Goal: Task Accomplishment & Management: Manage account settings

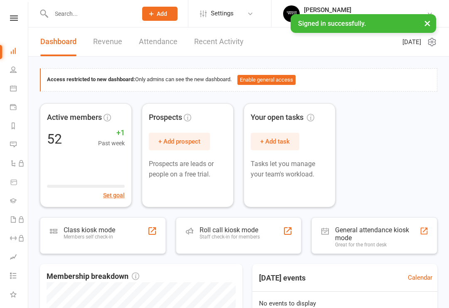
click at [15, 92] on link "Calendar" at bounding box center [19, 89] width 19 height 19
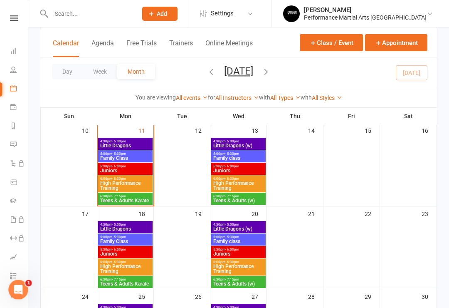
click at [113, 196] on span "- 7:15pm" at bounding box center [119, 196] width 14 height 4
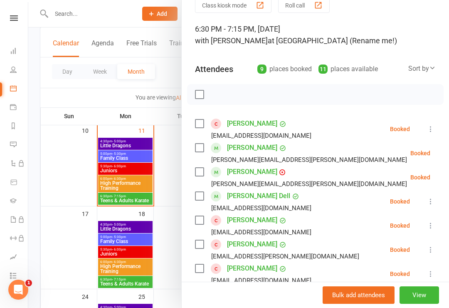
scroll to position [38, 0]
click at [202, 146] on label at bounding box center [199, 147] width 8 height 8
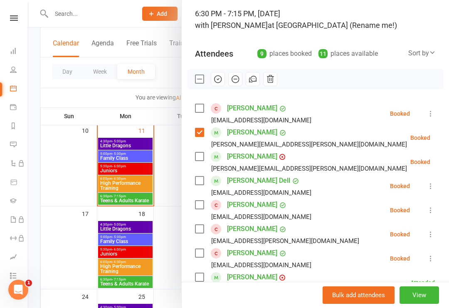
click at [197, 155] on label at bounding box center [199, 156] width 8 height 8
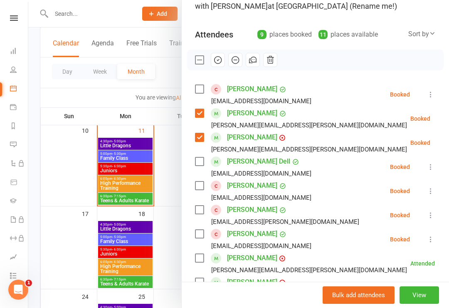
click at [202, 163] on label at bounding box center [199, 161] width 8 height 8
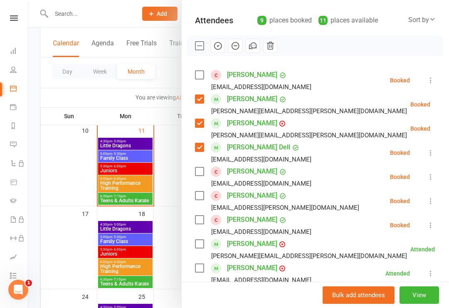
scroll to position [76, 0]
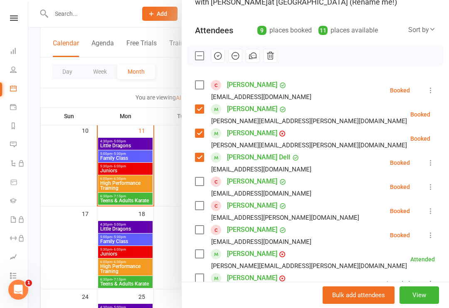
click at [219, 62] on button "button" at bounding box center [218, 56] width 14 height 14
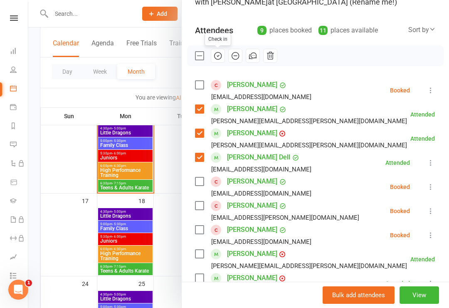
click at [199, 97] on div "[EMAIL_ADDRESS][DOMAIN_NAME]" at bounding box center [255, 96] width 120 height 11
click at [201, 131] on label at bounding box center [199, 133] width 8 height 8
click at [200, 112] on label at bounding box center [199, 109] width 8 height 8
click at [202, 167] on div "[EMAIL_ADDRESS][DOMAIN_NAME]" at bounding box center [255, 169] width 120 height 11
click at [197, 154] on label at bounding box center [199, 157] width 8 height 8
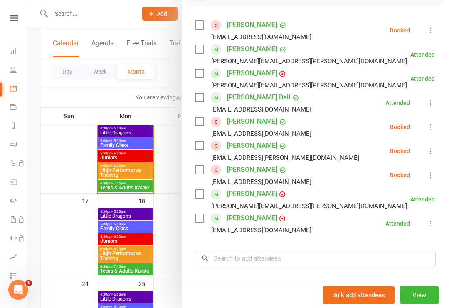
scroll to position [144, 0]
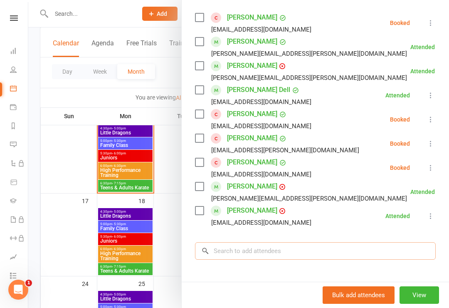
click at [321, 249] on input "search" at bounding box center [315, 250] width 241 height 17
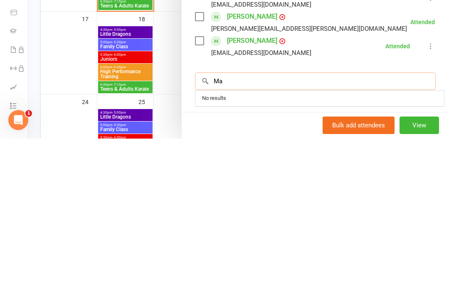
type input "M"
type input "N"
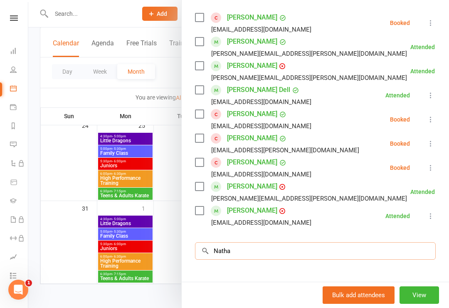
type input "[PERSON_NAME]"
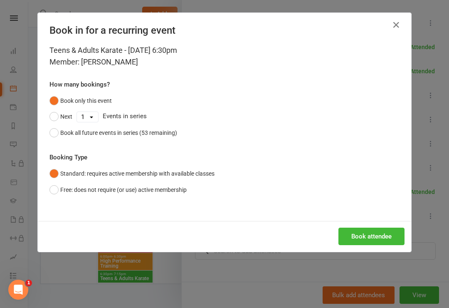
click at [399, 23] on icon "button" at bounding box center [396, 25] width 10 height 10
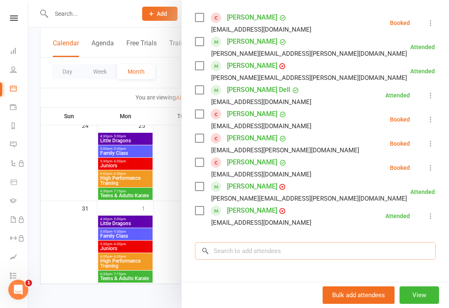
click at [251, 259] on input "search" at bounding box center [315, 250] width 241 height 17
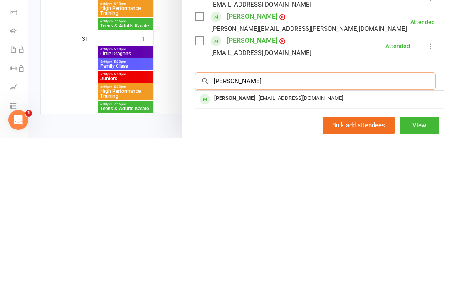
type input "[PERSON_NAME]"
click at [404, 68] on div "Class kiosk mode Roll call 6:30 PM - 7:15 PM, [DATE] with [PERSON_NAME] at [GEO…" at bounding box center [315, 134] width 267 height 485
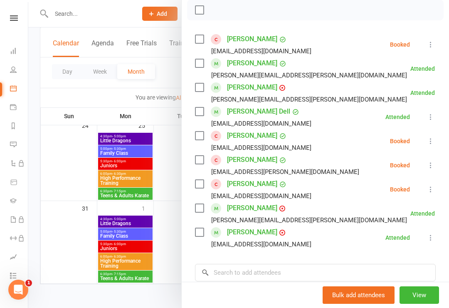
scroll to position [123, 0]
